Goal: Transaction & Acquisition: Purchase product/service

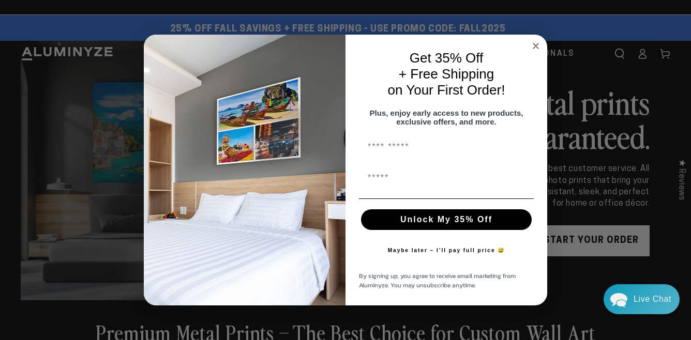
click at [537, 40] on circle "Close dialog" at bounding box center [536, 46] width 12 height 12
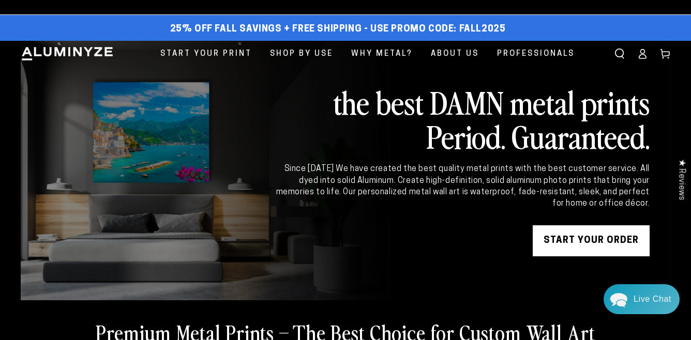
click at [643, 55] on icon at bounding box center [642, 57] width 7 height 4
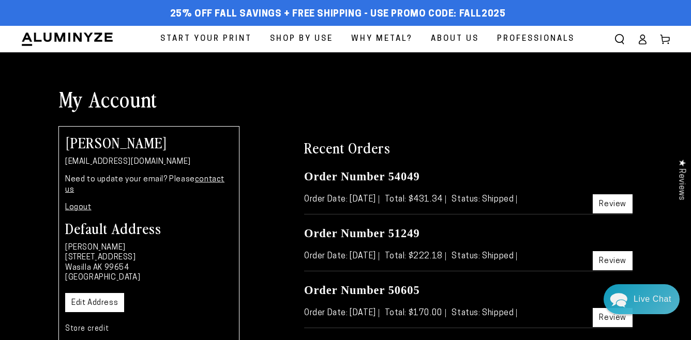
click at [201, 39] on span "Start Your Print" at bounding box center [206, 39] width 92 height 14
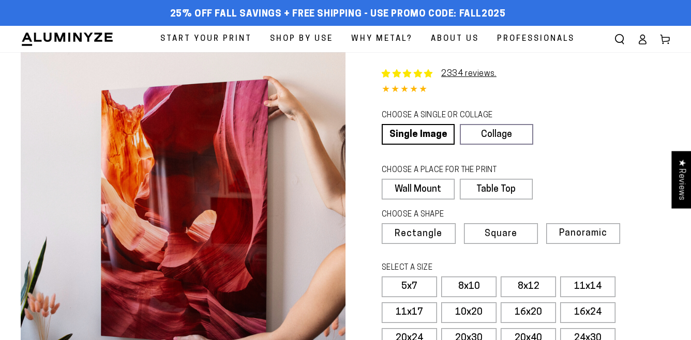
select select "**********"
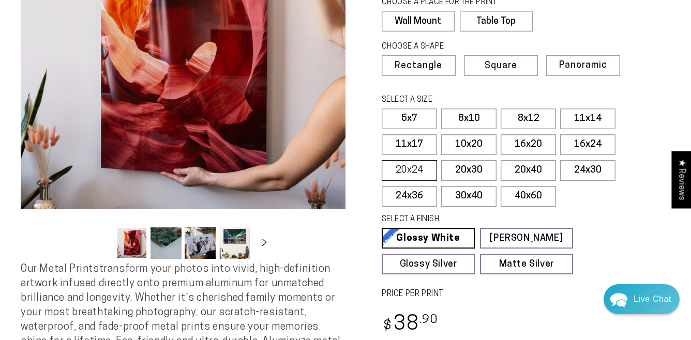
scroll to position [167, 0]
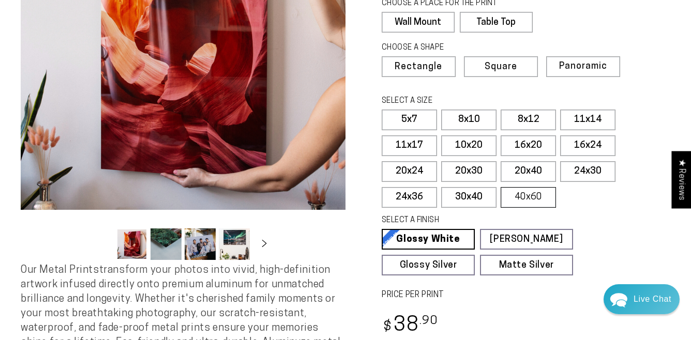
click at [537, 195] on label "40x60" at bounding box center [528, 197] width 55 height 21
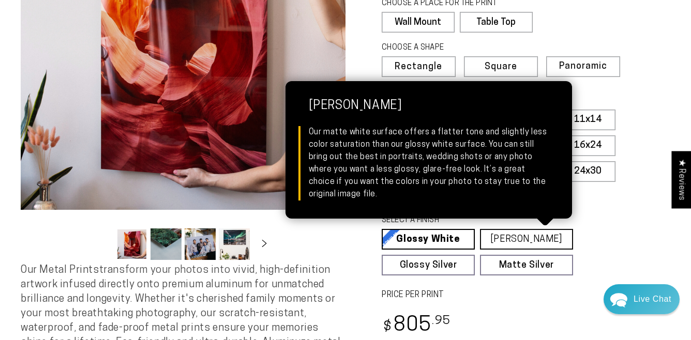
click at [536, 235] on link "Matte White Matte White Our matte white surface offers a flatter tone and sligh…" at bounding box center [526, 239] width 93 height 21
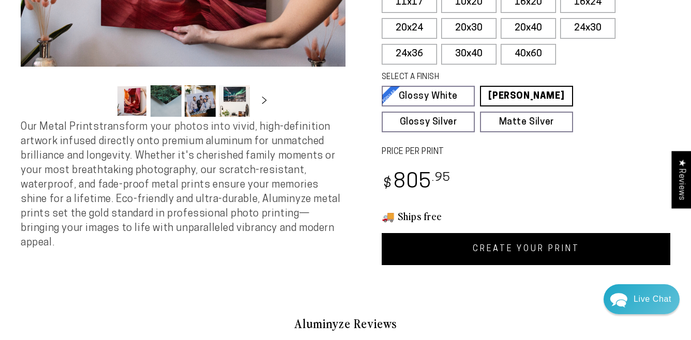
scroll to position [333, 0]
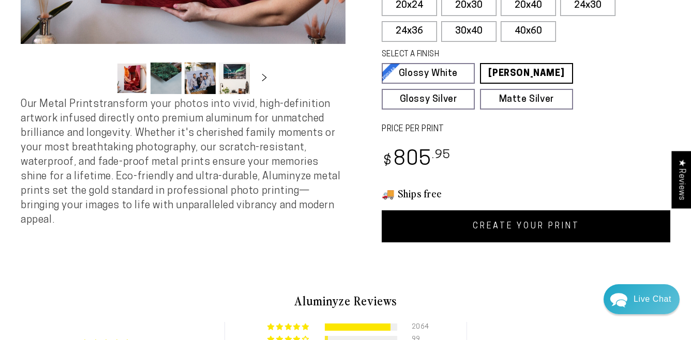
click at [548, 225] on link "CREATE YOUR PRINT" at bounding box center [526, 226] width 289 height 32
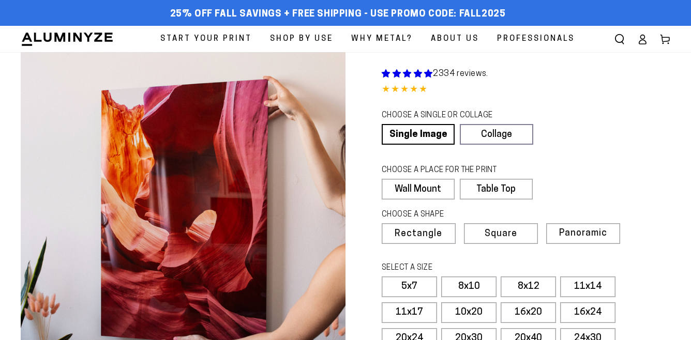
scroll to position [333, 0]
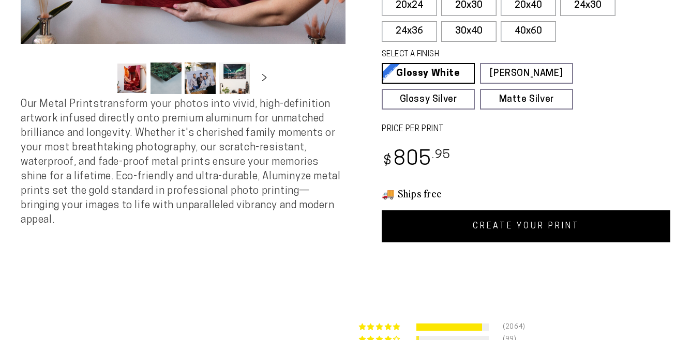
select select "**********"
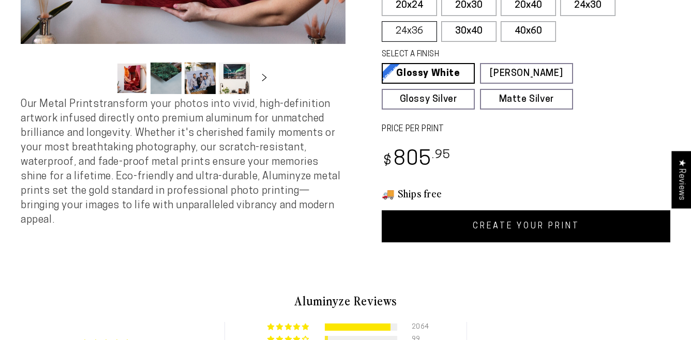
click at [420, 28] on label "24x36" at bounding box center [409, 31] width 55 height 21
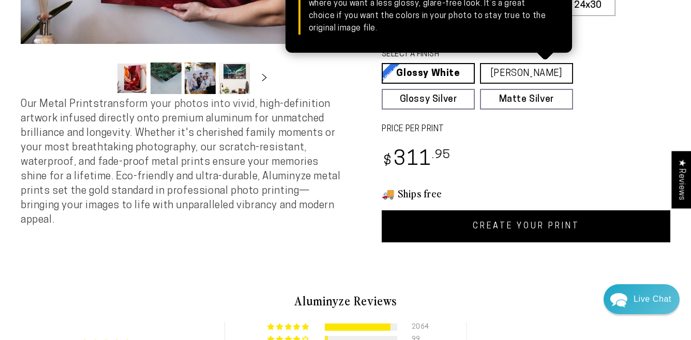
click at [518, 75] on link "Matte White Matte White Our matte white surface offers a flatter tone and sligh…" at bounding box center [526, 73] width 93 height 21
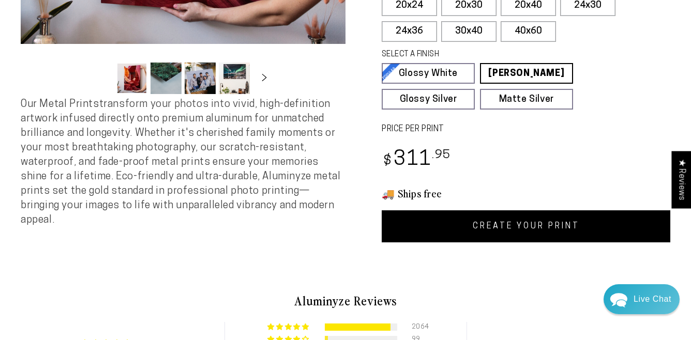
click at [522, 225] on link "CREATE YOUR PRINT" at bounding box center [526, 226] width 289 height 32
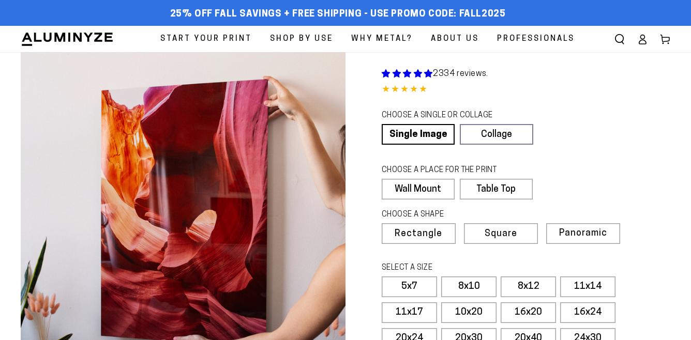
scroll to position [333, 0]
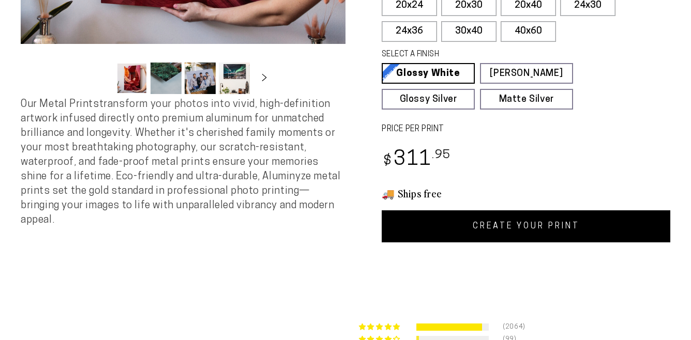
select select "**********"
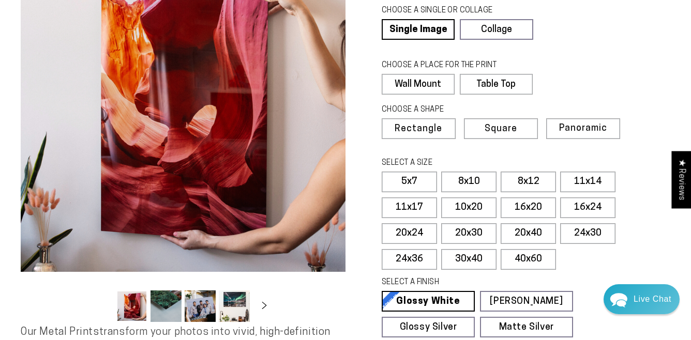
scroll to position [104, 0]
click at [461, 258] on label "30x40" at bounding box center [468, 260] width 55 height 21
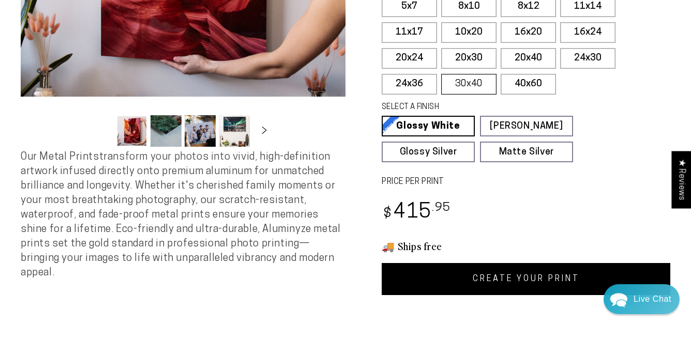
scroll to position [282, 0]
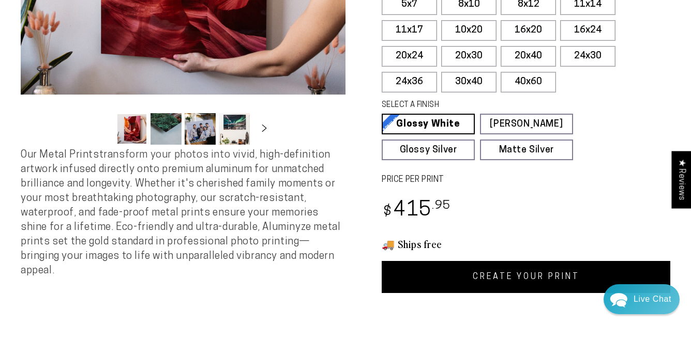
click at [473, 271] on link "CREATE YOUR PRINT" at bounding box center [526, 277] width 289 height 32
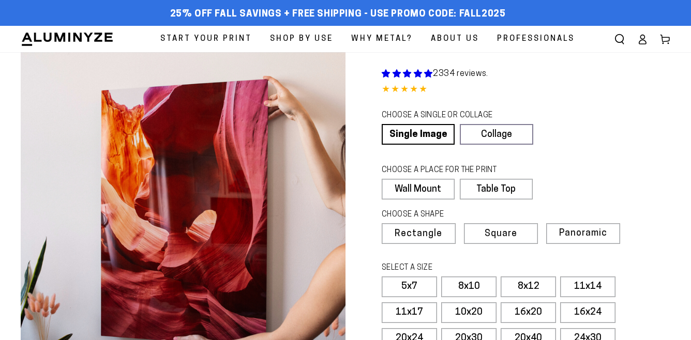
scroll to position [282, 0]
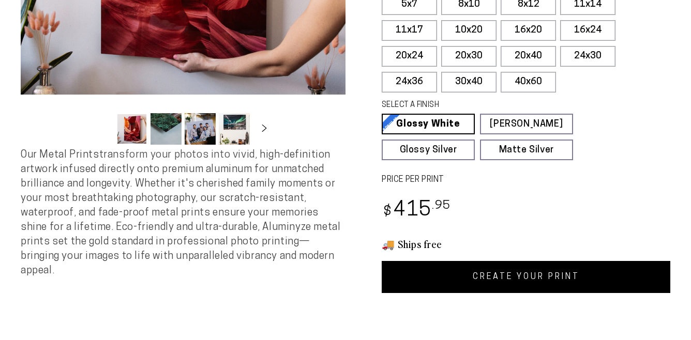
select select "**********"
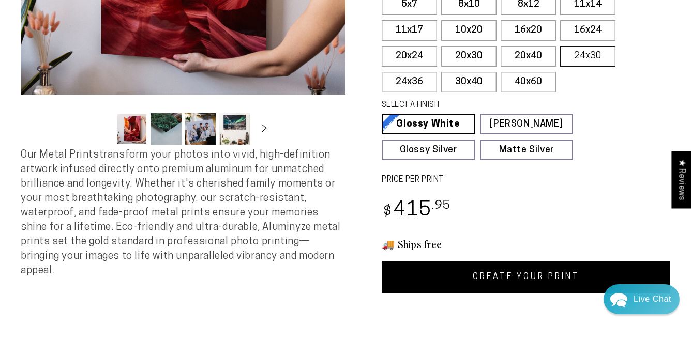
scroll to position [0, 0]
click at [516, 80] on label "40x60" at bounding box center [528, 82] width 55 height 21
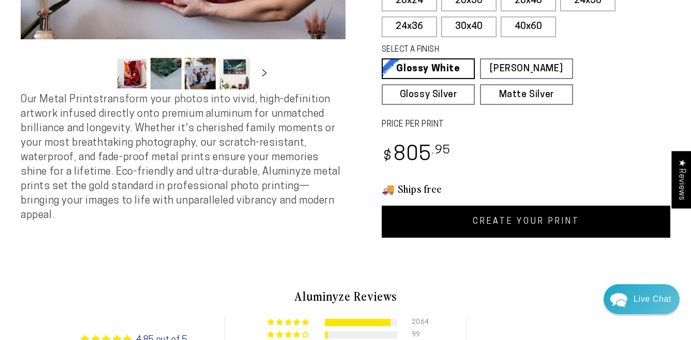
scroll to position [340, 0]
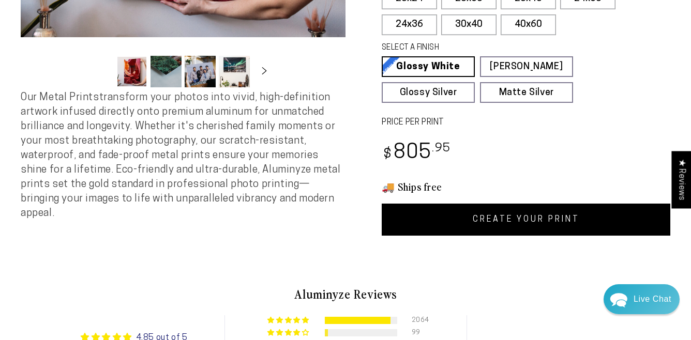
click at [529, 216] on link "CREATE YOUR PRINT" at bounding box center [526, 220] width 289 height 32
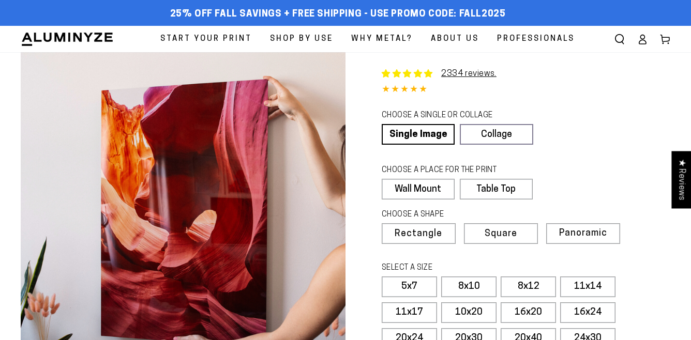
select select "**********"
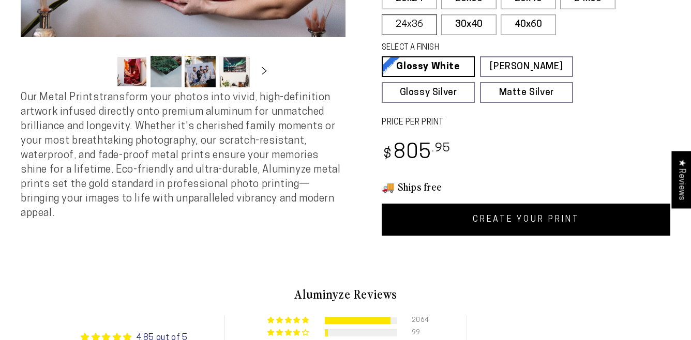
click at [416, 28] on label "24x36" at bounding box center [409, 24] width 55 height 21
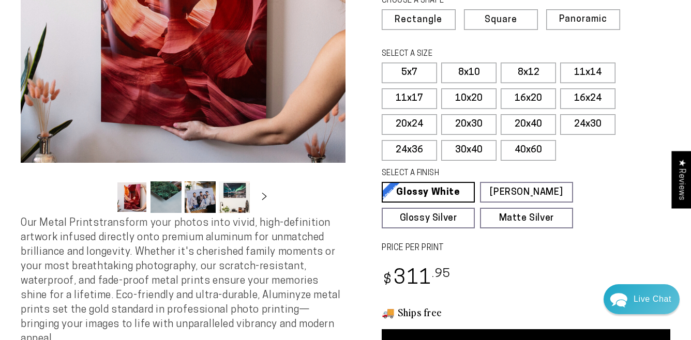
scroll to position [283, 0]
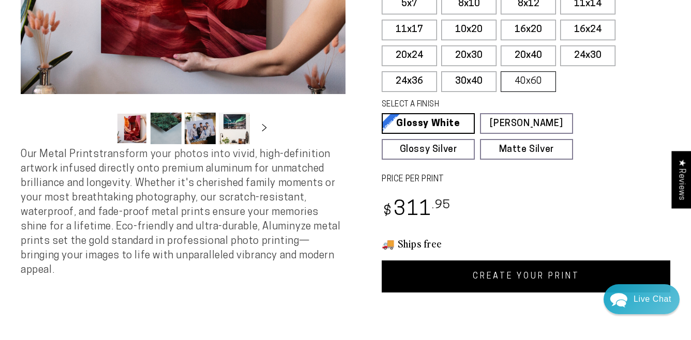
click at [522, 79] on label "40x60" at bounding box center [528, 81] width 55 height 21
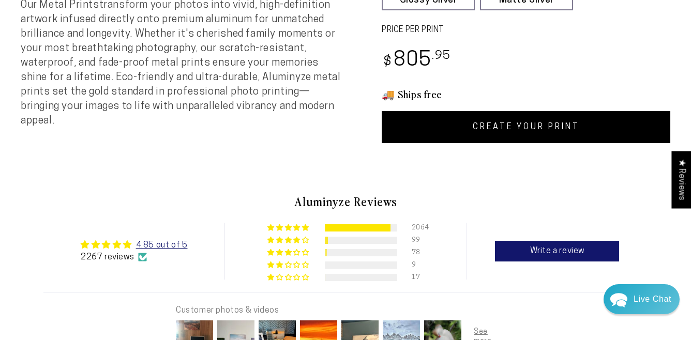
scroll to position [432, 0]
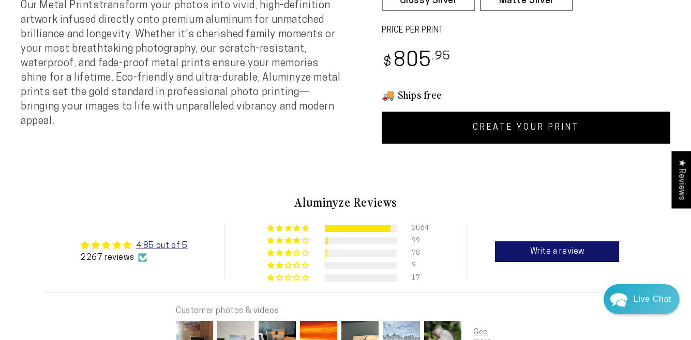
click at [496, 127] on link "CREATE YOUR PRINT" at bounding box center [526, 128] width 289 height 32
